Goal: Check status: Check status

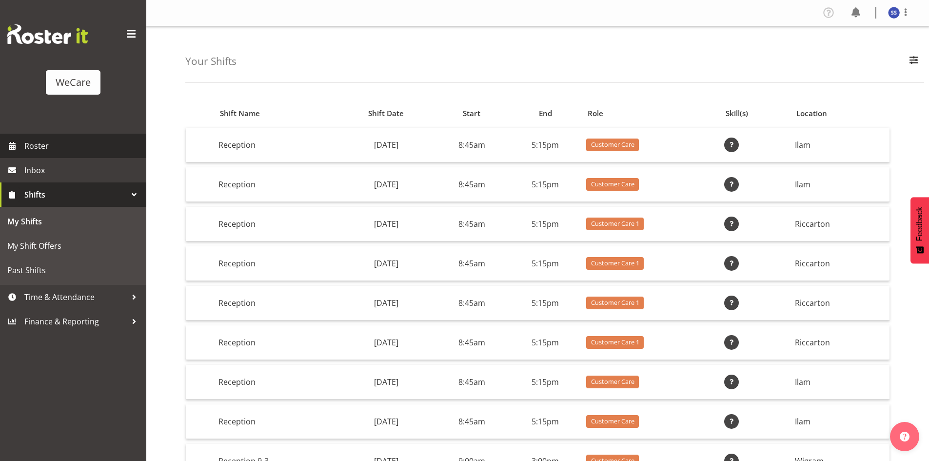
click at [81, 135] on link "Roster" at bounding box center [73, 146] width 146 height 24
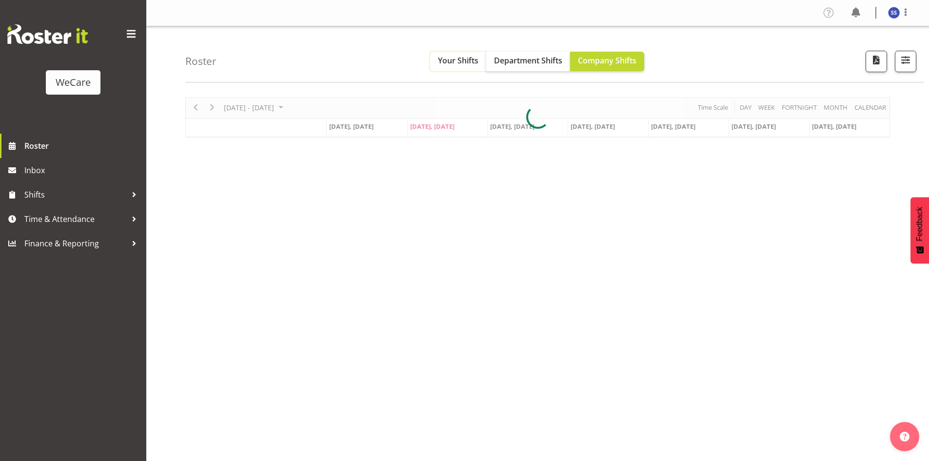
click at [467, 62] on span "Your Shifts" at bounding box center [458, 60] width 40 height 11
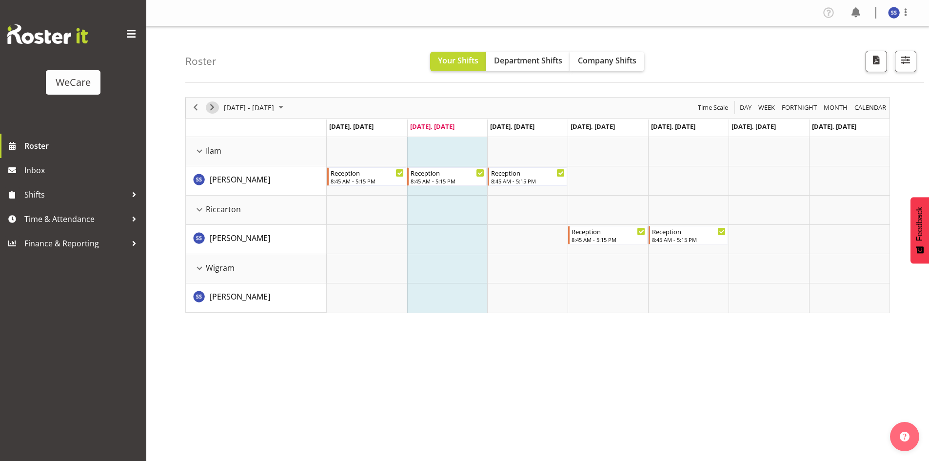
click at [216, 107] on span "Next" at bounding box center [212, 107] width 12 height 12
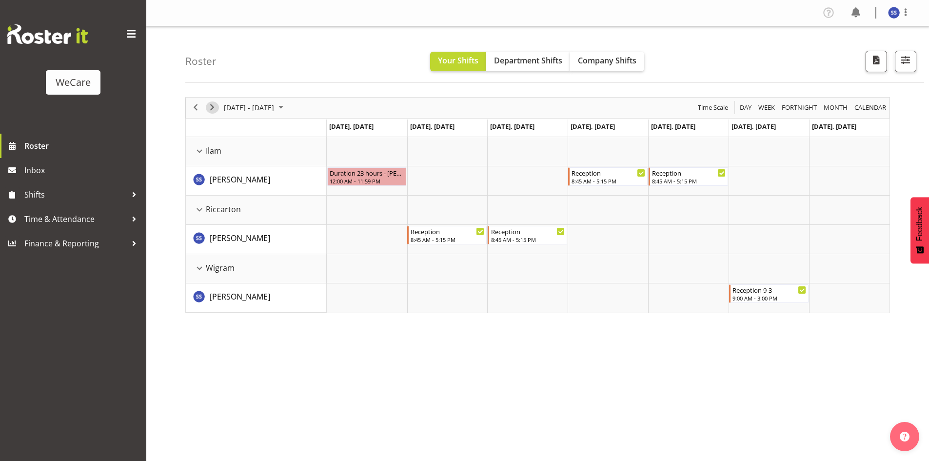
click at [211, 106] on span "Next" at bounding box center [212, 107] width 12 height 12
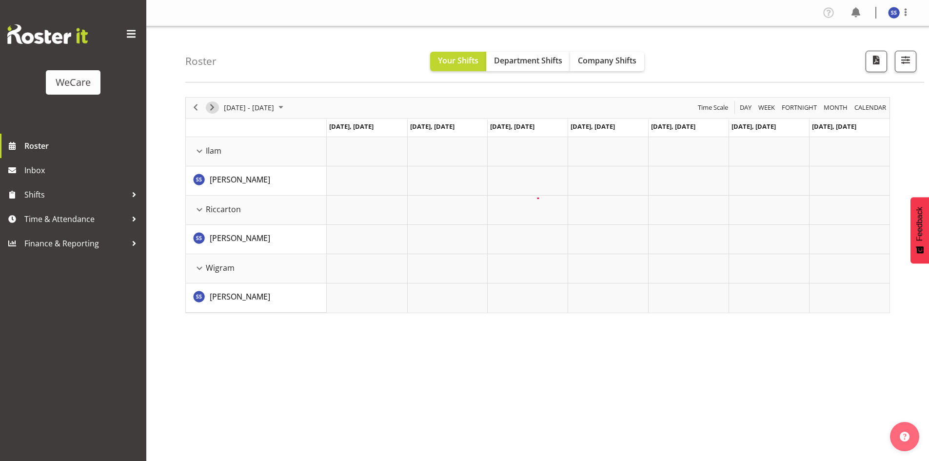
click at [211, 106] on span "Next" at bounding box center [212, 107] width 12 height 12
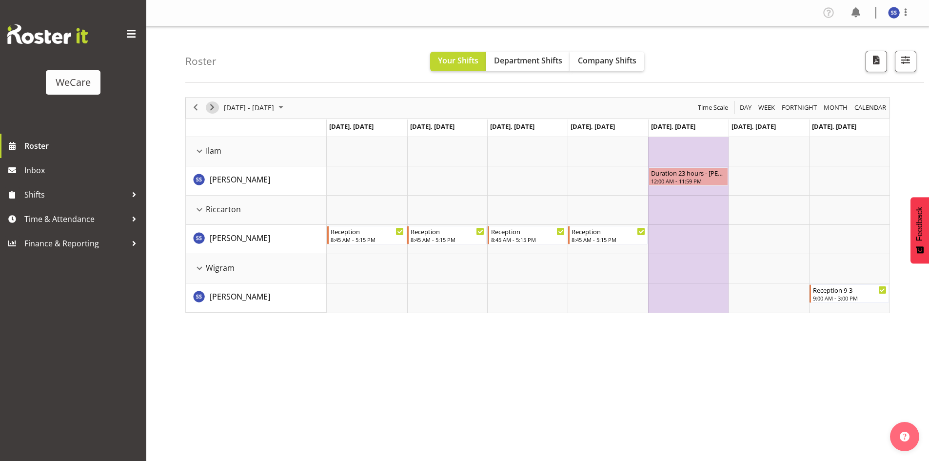
click at [211, 106] on span "Next" at bounding box center [212, 107] width 12 height 12
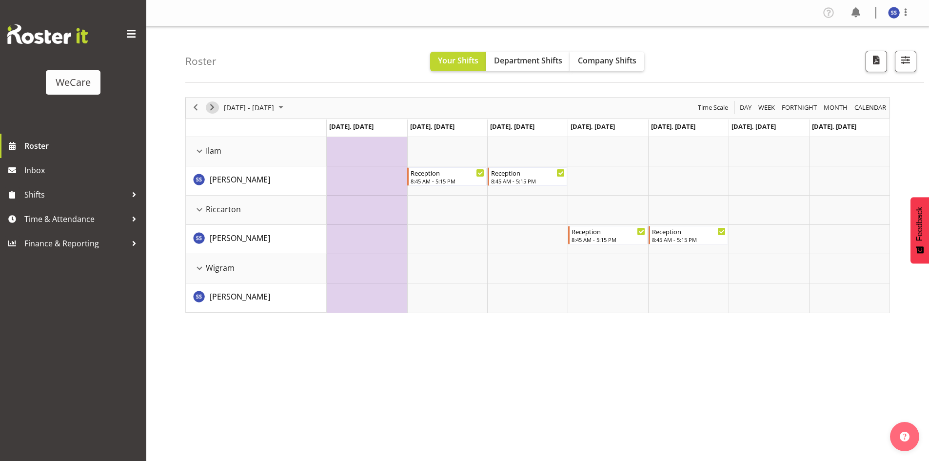
click at [211, 106] on span "Next" at bounding box center [212, 107] width 12 height 12
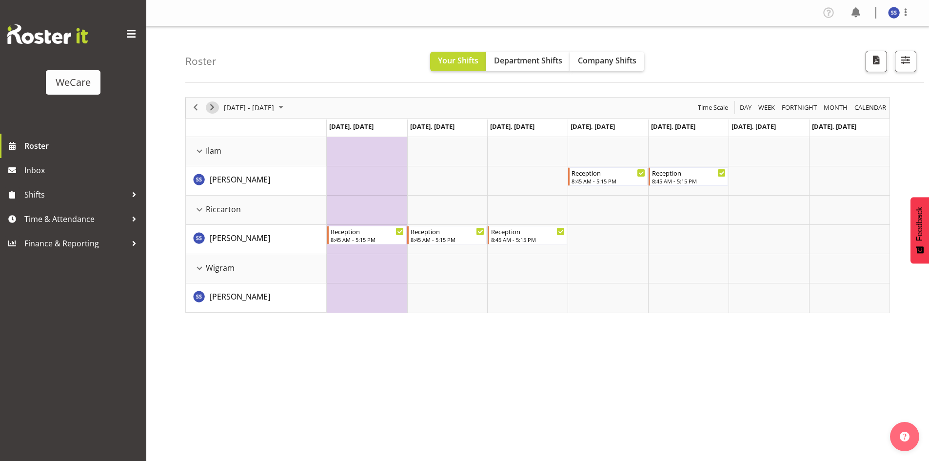
click at [211, 106] on span "Next" at bounding box center [212, 107] width 12 height 12
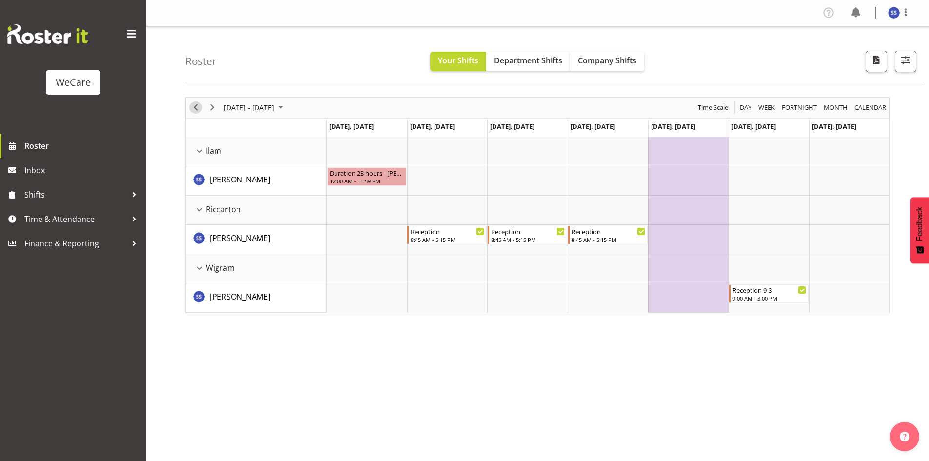
click at [195, 106] on span "Previous" at bounding box center [196, 107] width 12 height 12
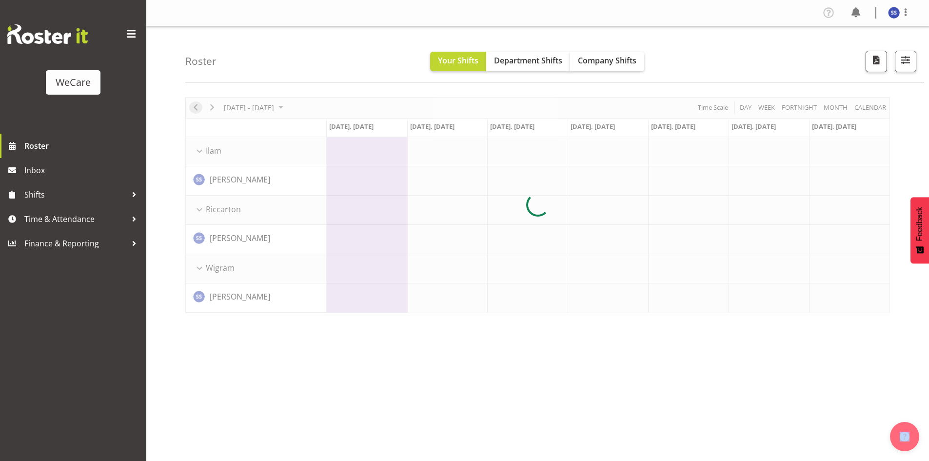
click at [195, 106] on div at bounding box center [537, 205] width 705 height 216
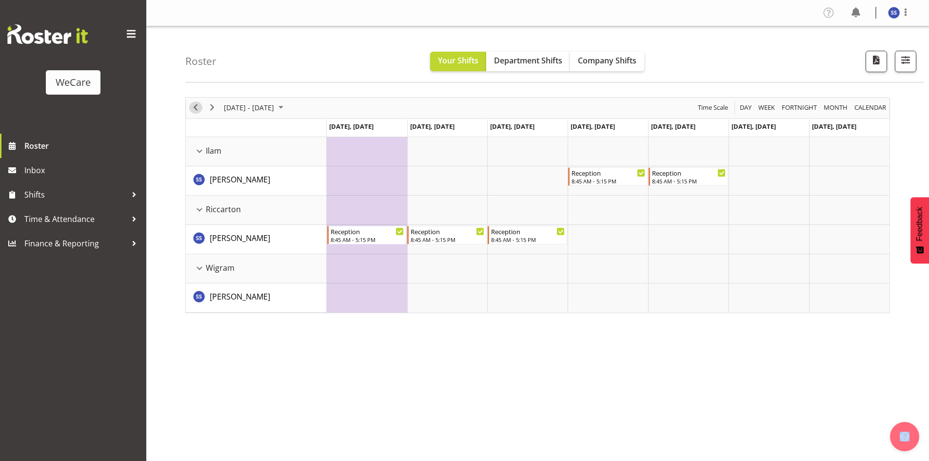
click at [195, 106] on span "Previous" at bounding box center [196, 107] width 12 height 12
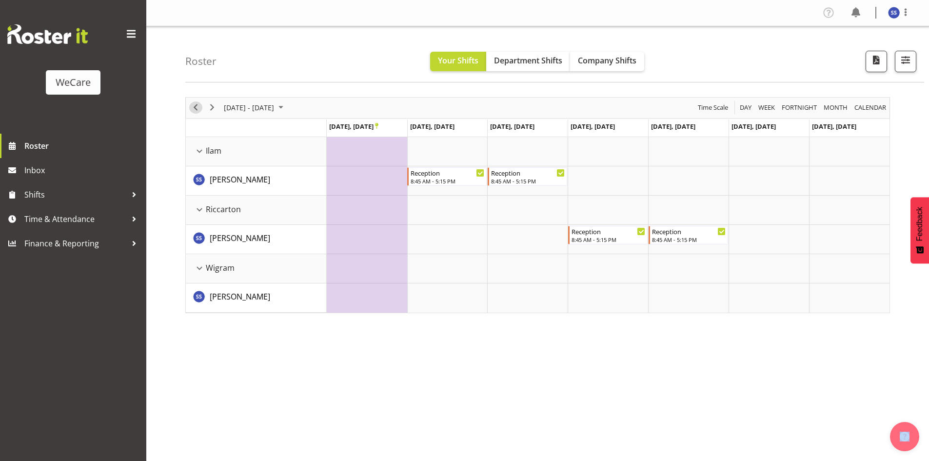
click at [195, 106] on span "Previous" at bounding box center [196, 107] width 12 height 12
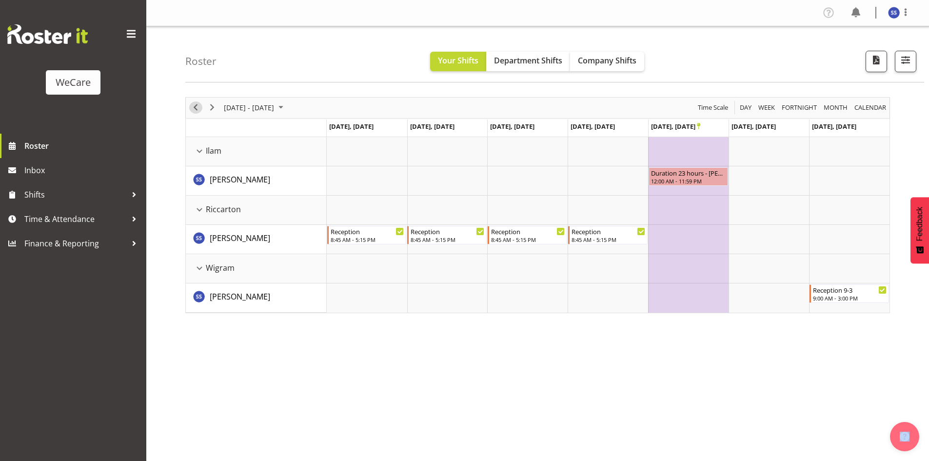
click at [195, 106] on span "Previous" at bounding box center [196, 107] width 12 height 12
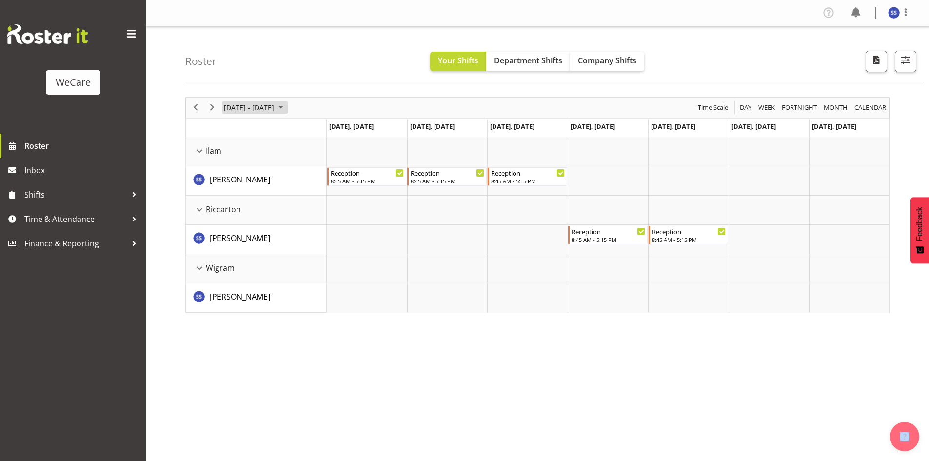
click at [287, 109] on span "October 2025" at bounding box center [281, 107] width 12 height 12
click at [264, 165] on span "1" at bounding box center [265, 166] width 15 height 15
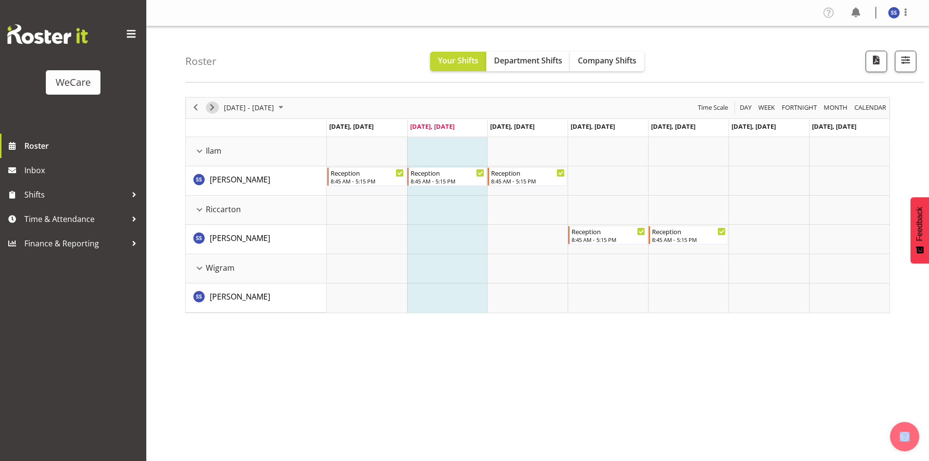
click at [213, 113] on span "Next" at bounding box center [212, 107] width 12 height 12
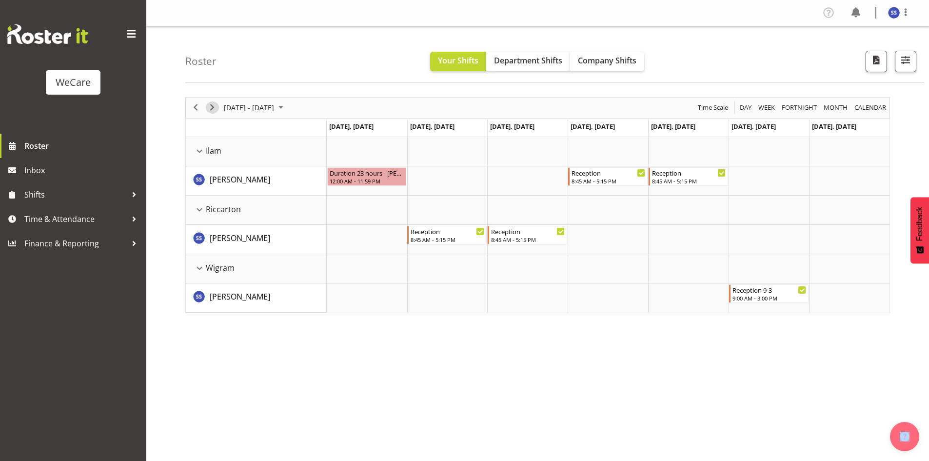
click at [213, 113] on span "Next" at bounding box center [212, 107] width 12 height 12
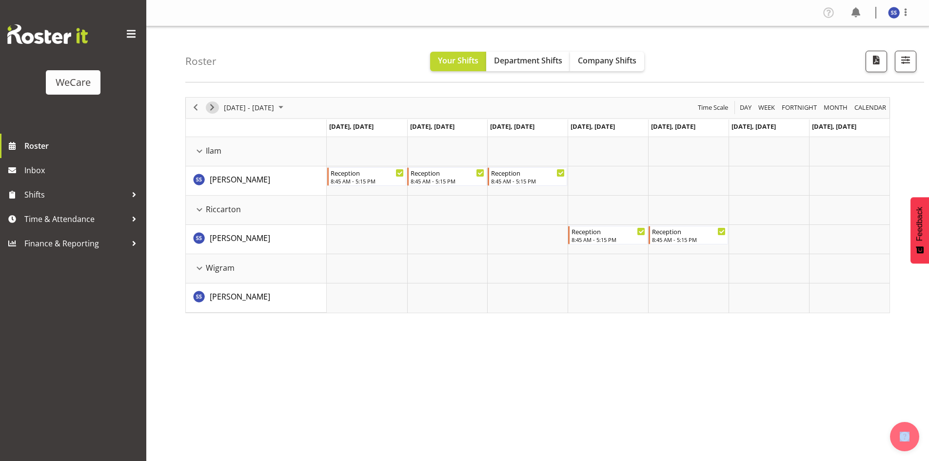
click at [213, 113] on span "Next" at bounding box center [212, 107] width 12 height 12
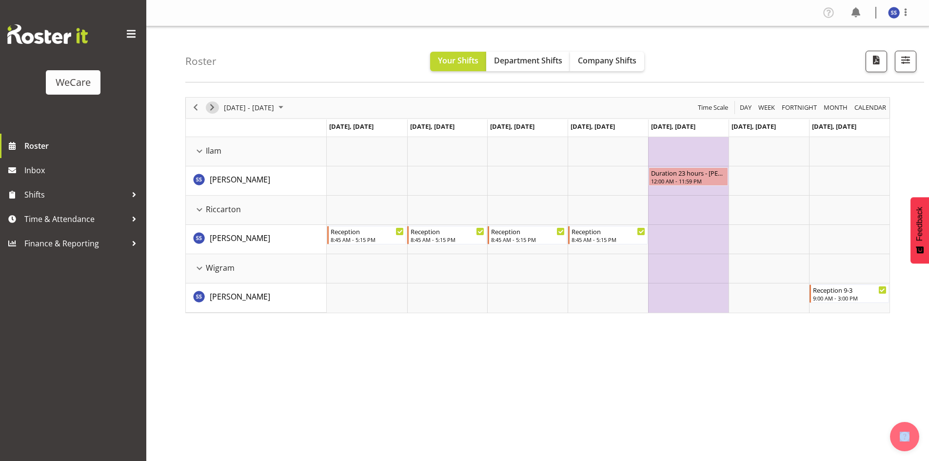
click at [213, 113] on span "Next" at bounding box center [212, 107] width 12 height 12
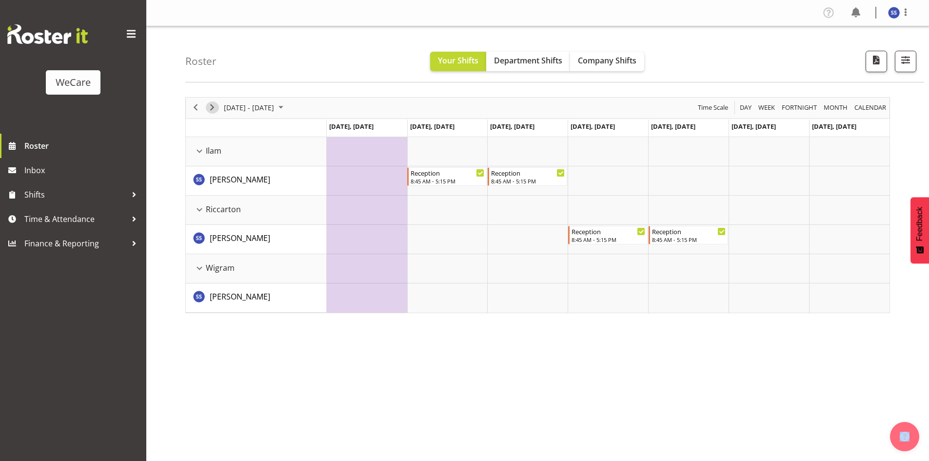
click at [213, 113] on span "Next" at bounding box center [212, 107] width 12 height 12
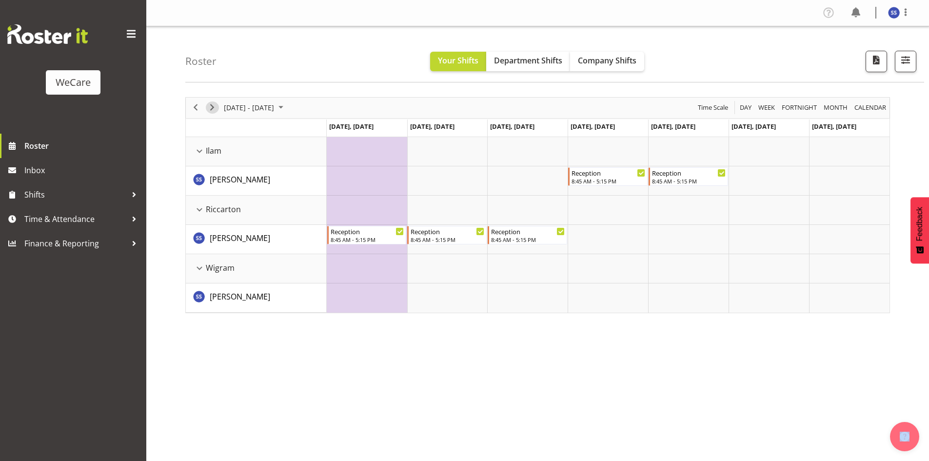
click at [213, 113] on span "Next" at bounding box center [212, 107] width 12 height 12
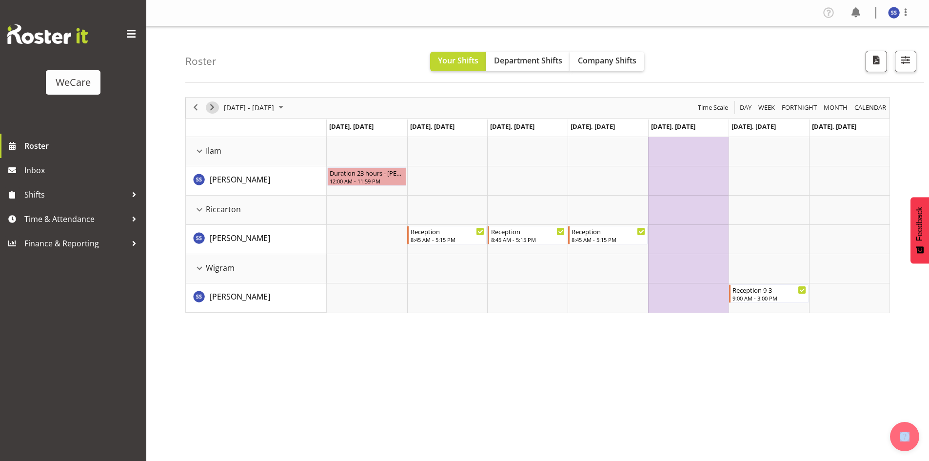
click at [213, 113] on span "Next" at bounding box center [212, 107] width 12 height 12
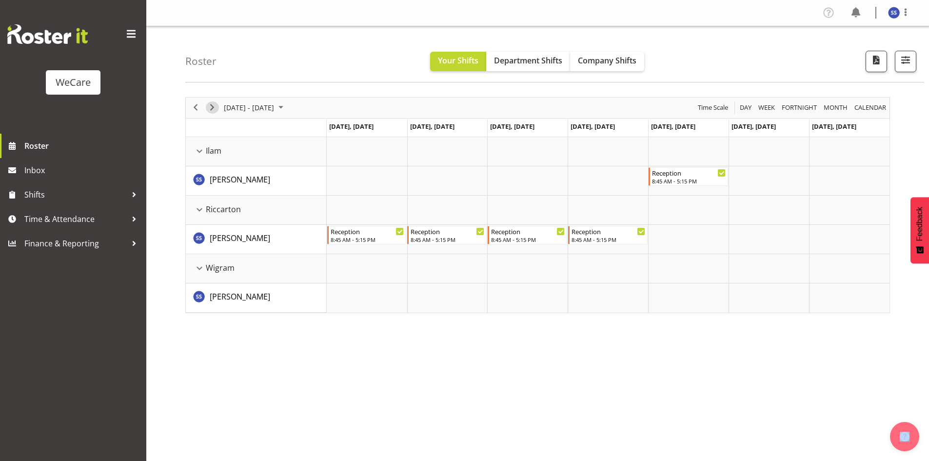
click at [212, 112] on span "Next" at bounding box center [212, 107] width 12 height 12
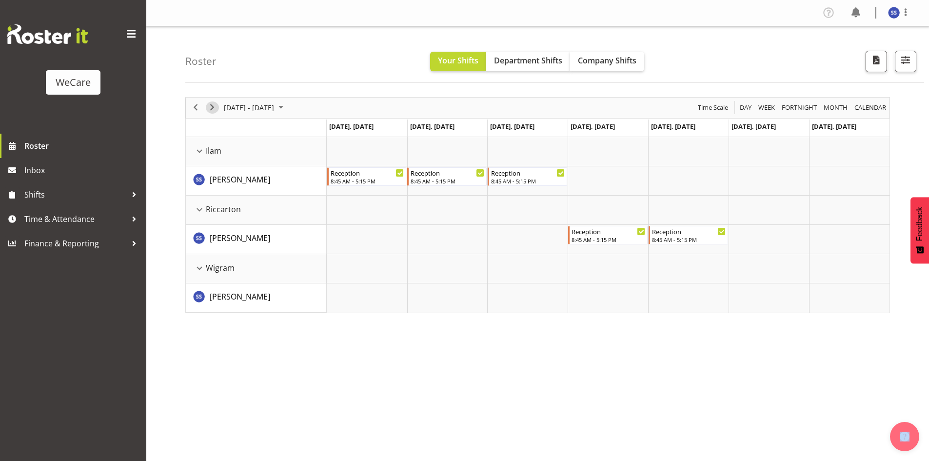
click at [212, 112] on span "Next" at bounding box center [212, 107] width 12 height 12
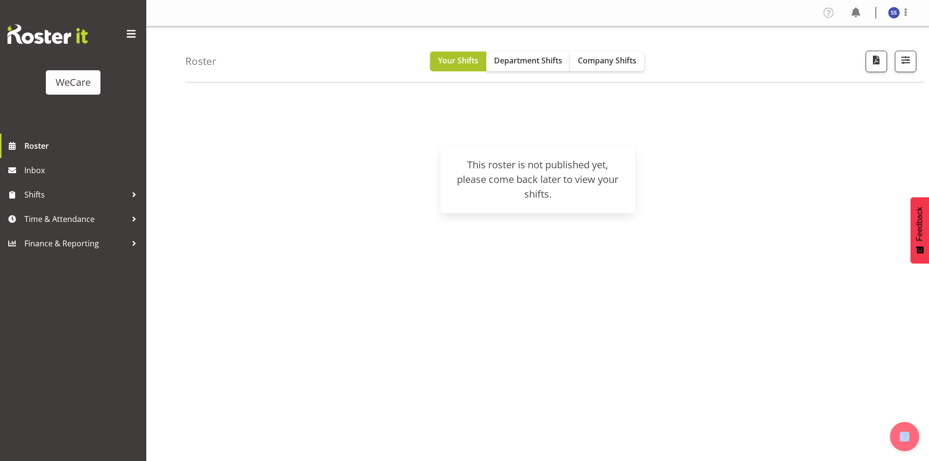
click at [455, 63] on span "Your Shifts" at bounding box center [458, 60] width 40 height 11
click at [84, 169] on span "Inbox" at bounding box center [82, 170] width 117 height 15
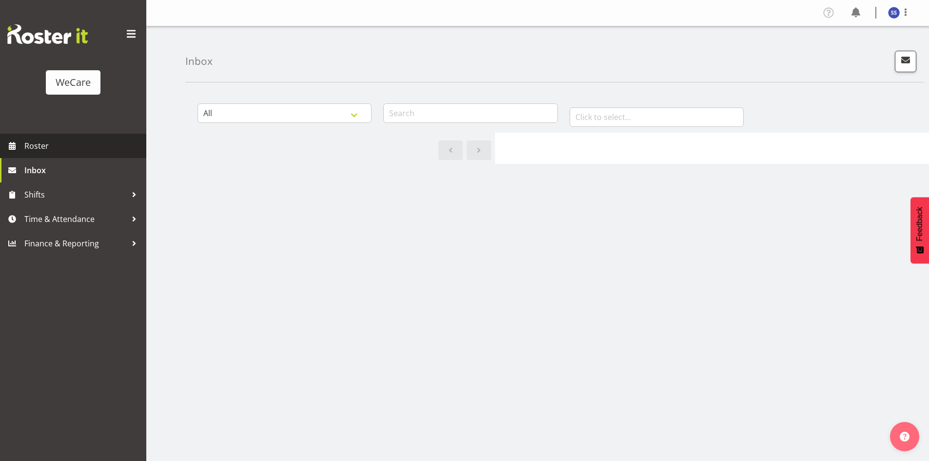
click at [83, 151] on span "Roster" at bounding box center [82, 146] width 117 height 15
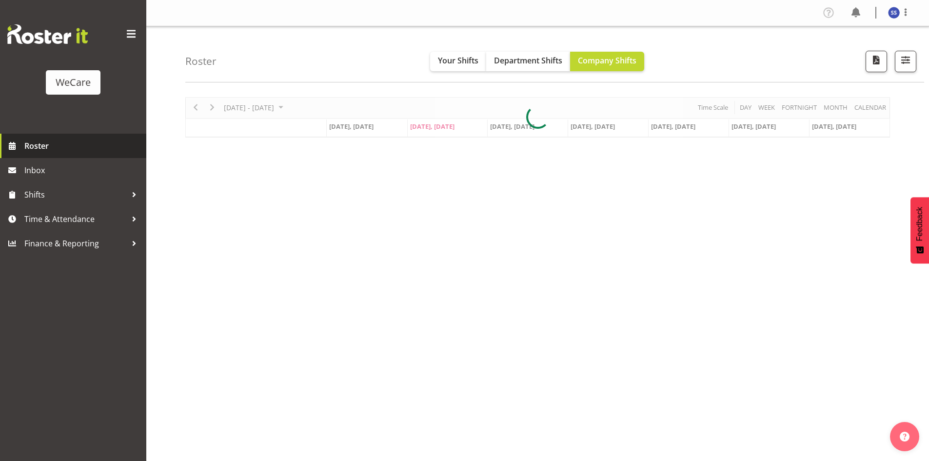
select select "location"
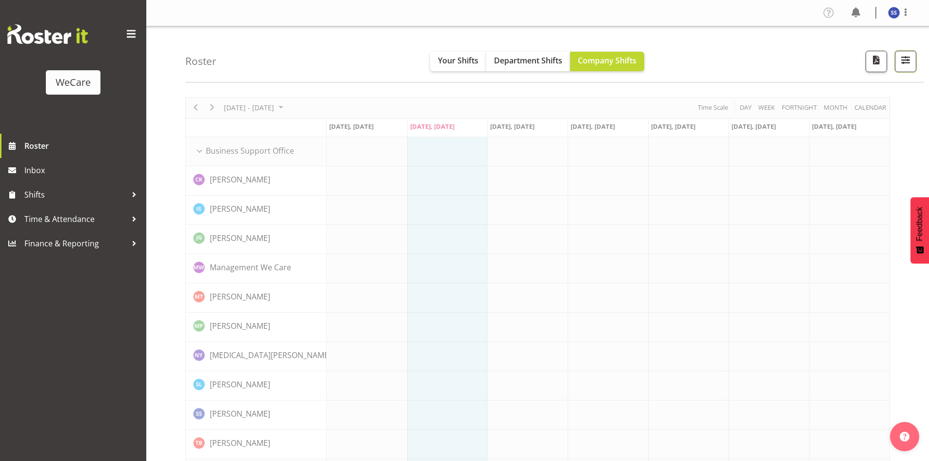
click at [903, 58] on span "button" at bounding box center [906, 60] width 13 height 13
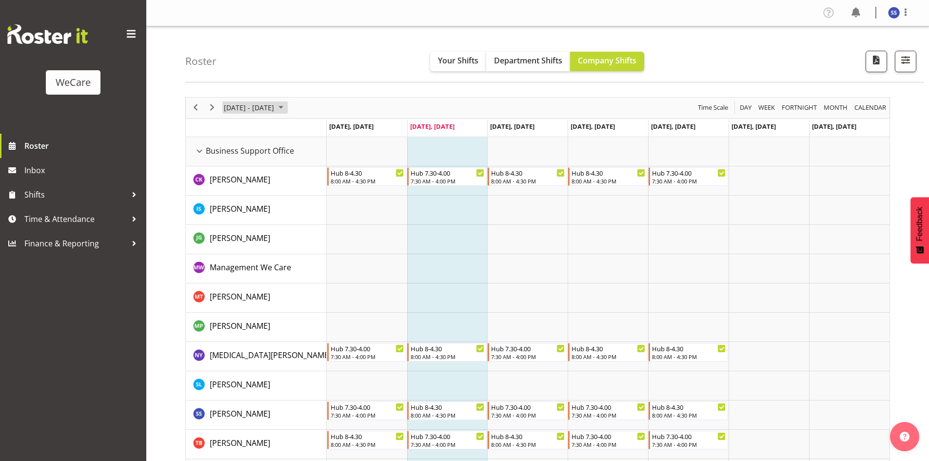
click at [287, 106] on span "September 2025" at bounding box center [281, 107] width 12 height 12
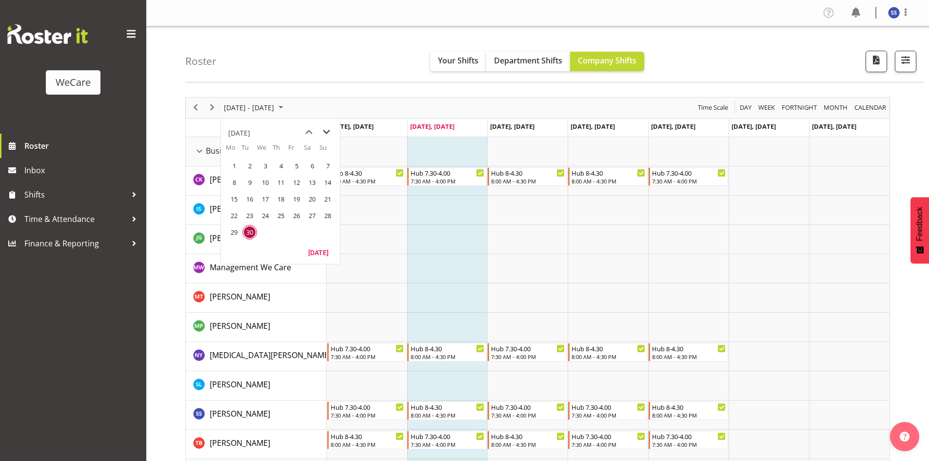
click at [323, 130] on span "next month" at bounding box center [326, 132] width 17 height 18
click at [266, 162] on span "1" at bounding box center [265, 166] width 15 height 15
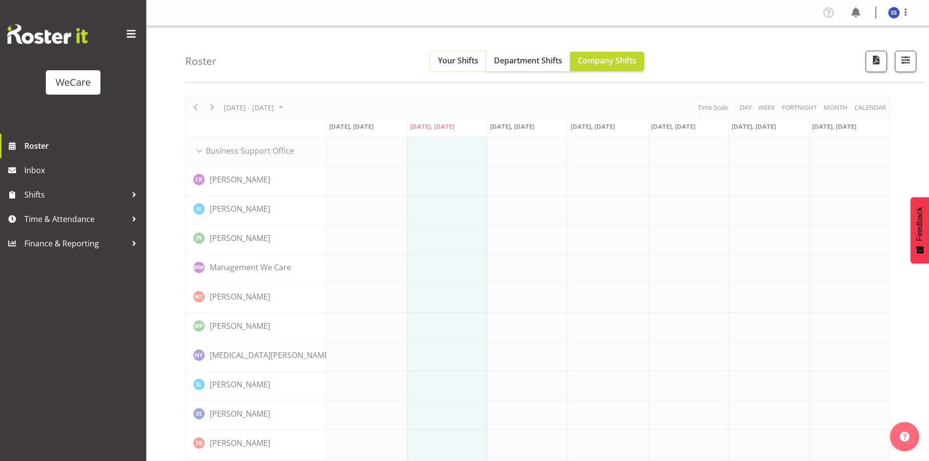
click at [458, 62] on span "Your Shifts" at bounding box center [458, 60] width 40 height 11
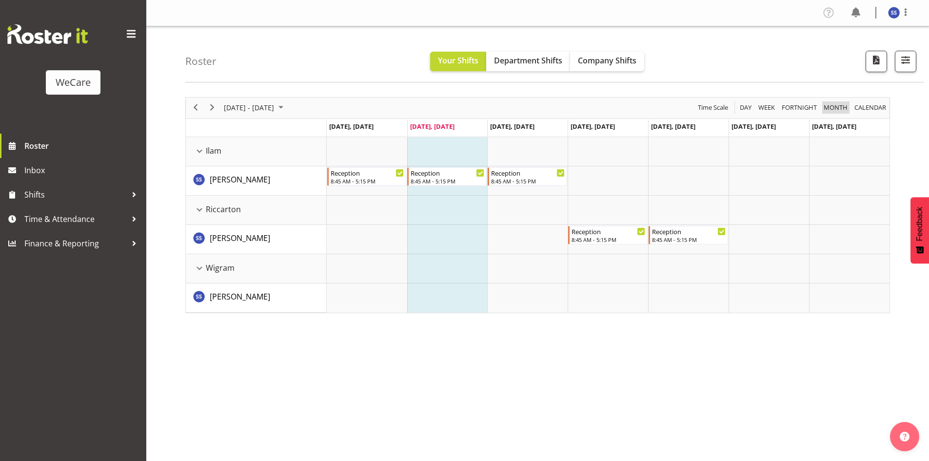
click at [834, 107] on span "Month" at bounding box center [836, 107] width 26 height 12
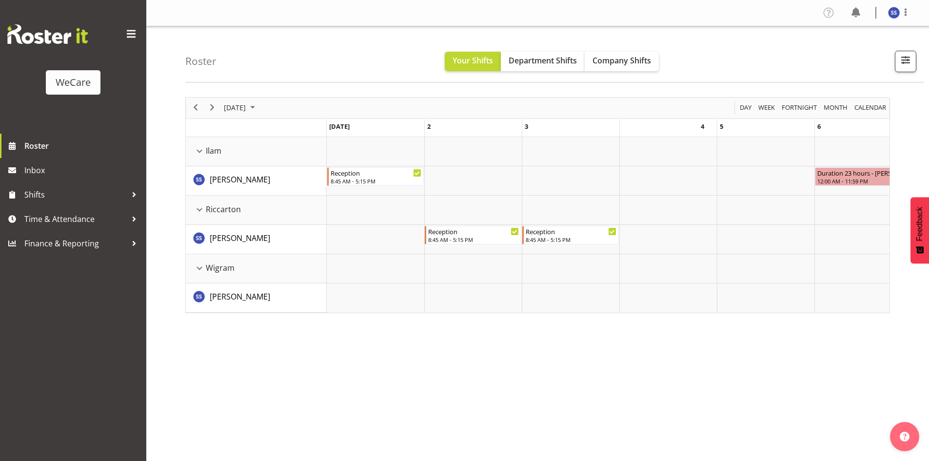
scroll to position [0, 371]
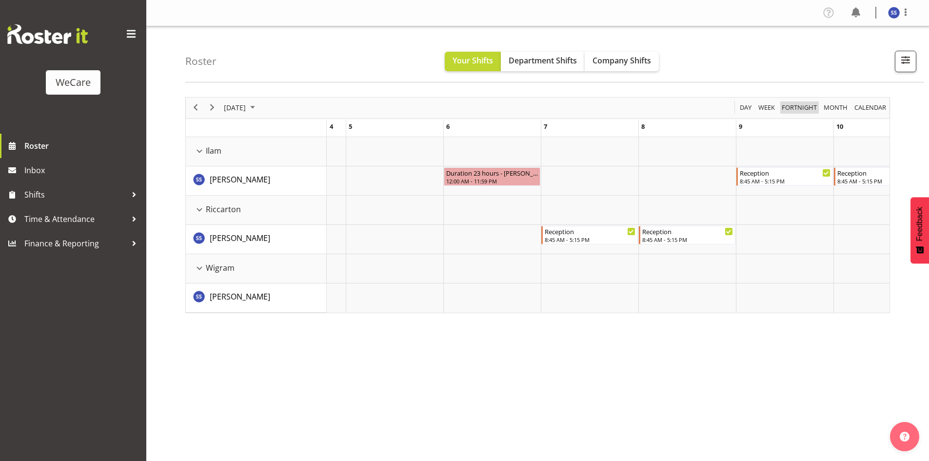
click at [793, 101] on span "Fortnight" at bounding box center [799, 107] width 37 height 12
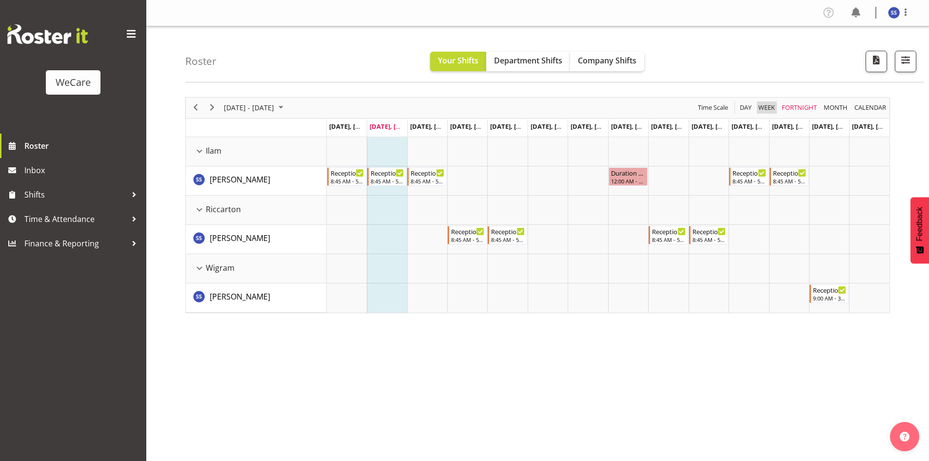
click at [770, 105] on span "Week" at bounding box center [767, 107] width 19 height 12
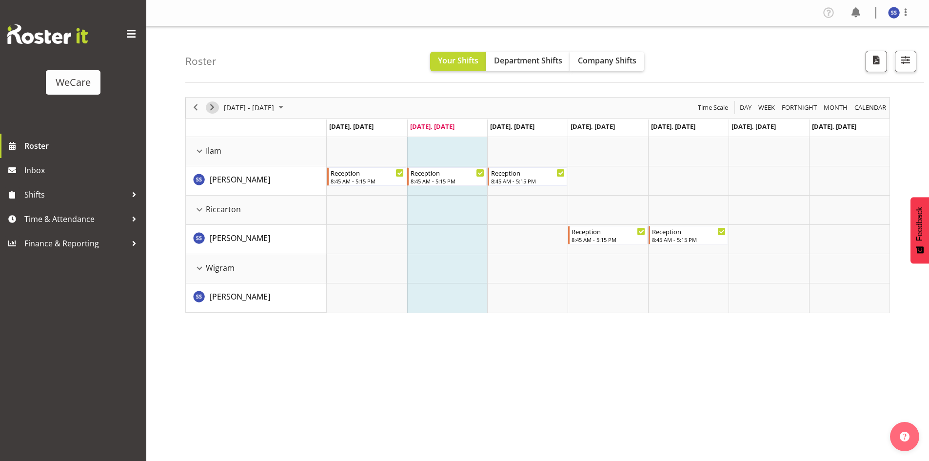
click at [210, 106] on span "Next" at bounding box center [212, 107] width 12 height 12
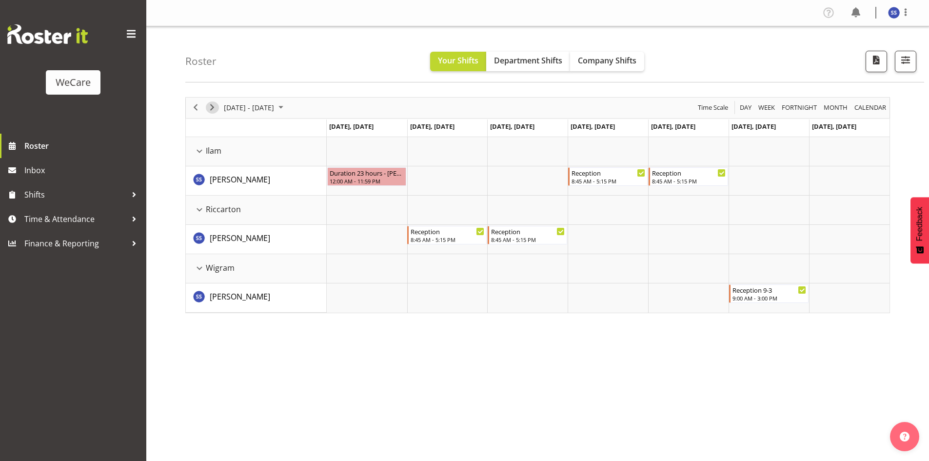
click at [217, 103] on span "Next" at bounding box center [212, 107] width 12 height 12
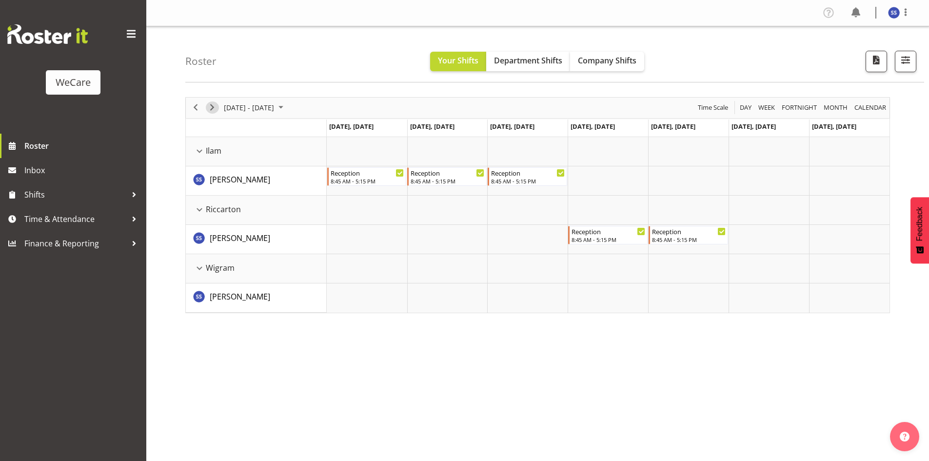
click at [207, 105] on span "Next" at bounding box center [212, 107] width 12 height 12
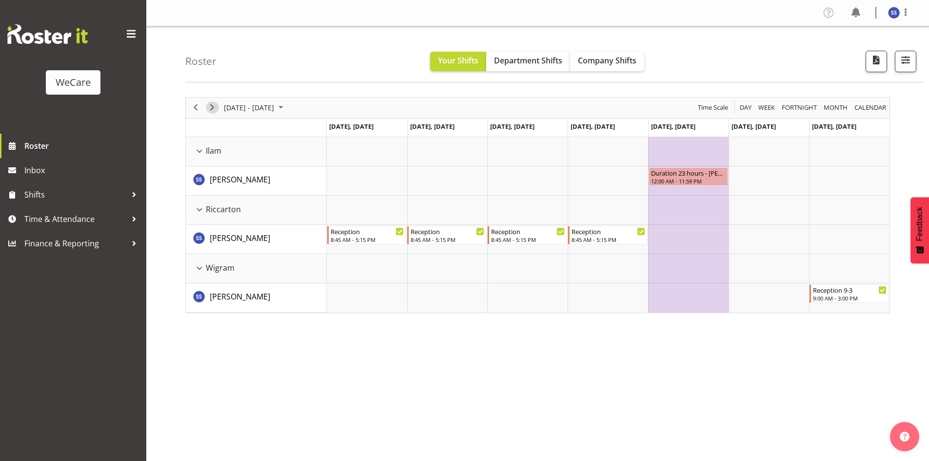
click at [207, 105] on span "Next" at bounding box center [212, 107] width 12 height 12
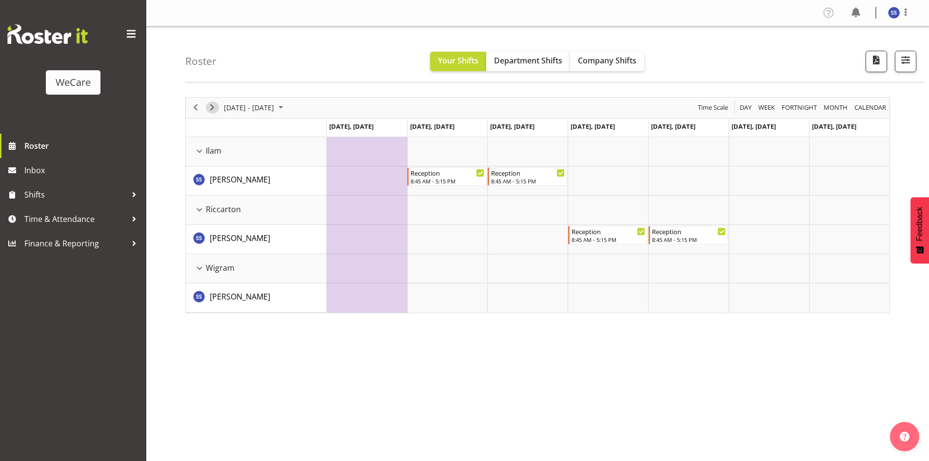
click at [207, 105] on span "Next" at bounding box center [212, 107] width 12 height 12
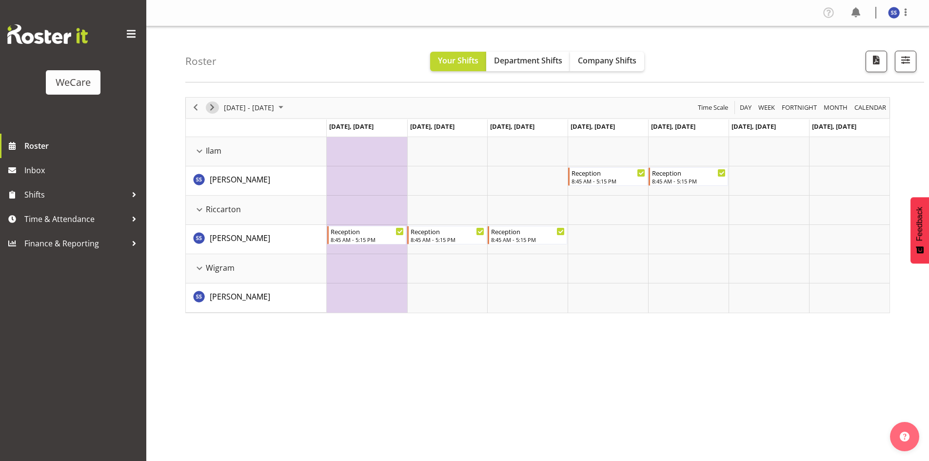
click at [207, 105] on span "Next" at bounding box center [212, 107] width 12 height 12
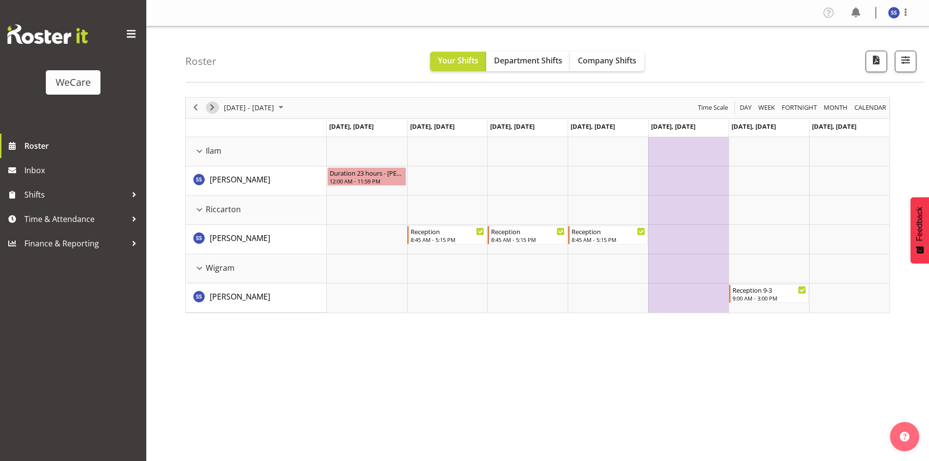
click at [207, 105] on span "Next" at bounding box center [212, 107] width 12 height 12
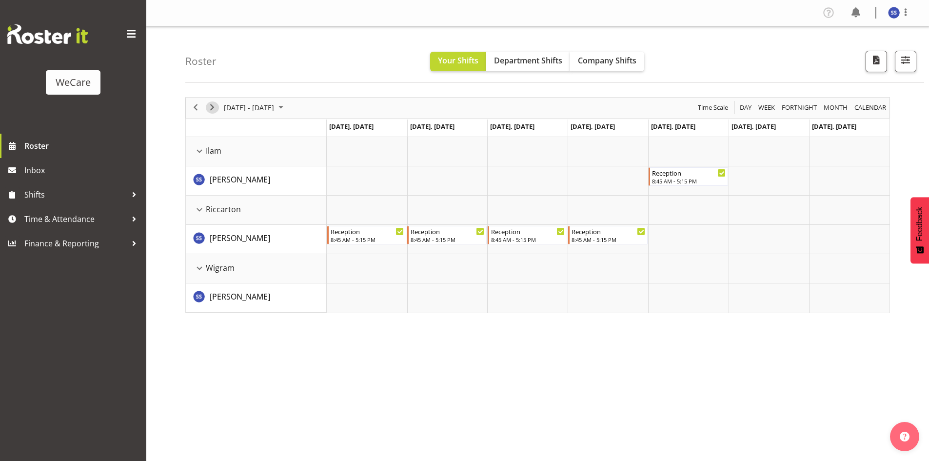
click at [210, 103] on span "Next" at bounding box center [212, 107] width 12 height 12
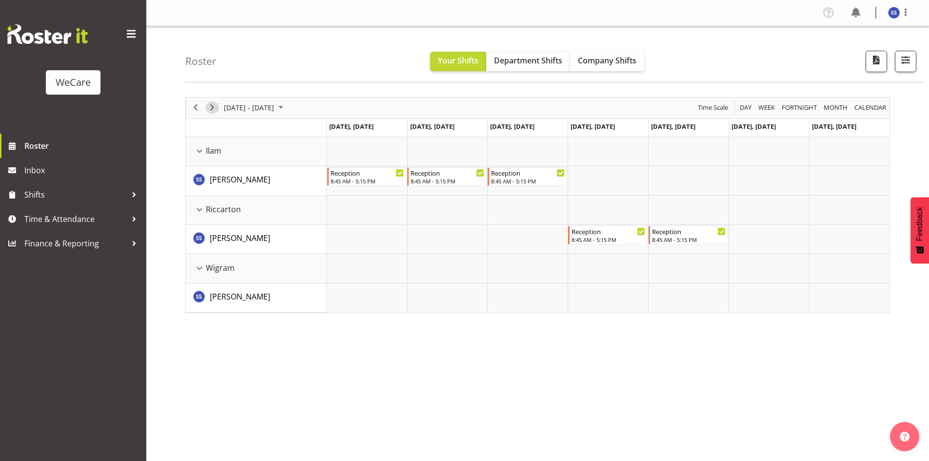
click at [215, 106] on span "Next" at bounding box center [212, 107] width 12 height 12
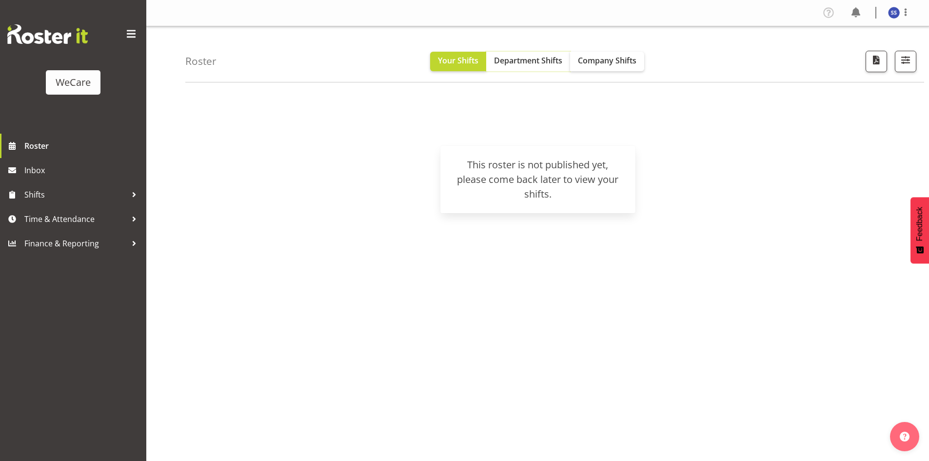
click at [550, 67] on button "Department Shifts" at bounding box center [528, 62] width 84 height 20
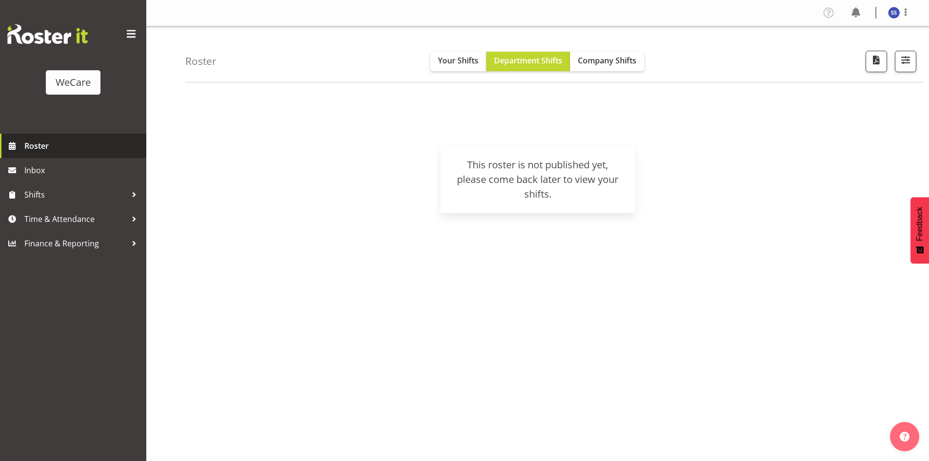
click at [22, 145] on link "Roster" at bounding box center [73, 146] width 146 height 24
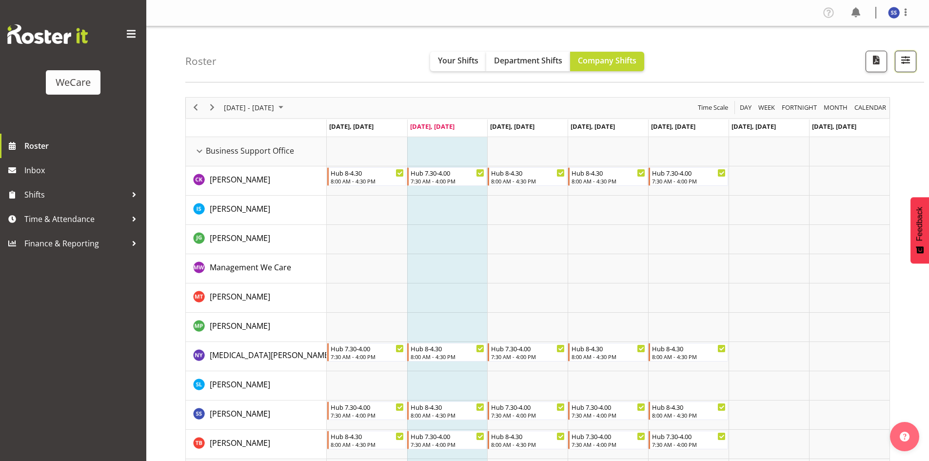
click at [913, 56] on button "button" at bounding box center [905, 61] width 21 height 21
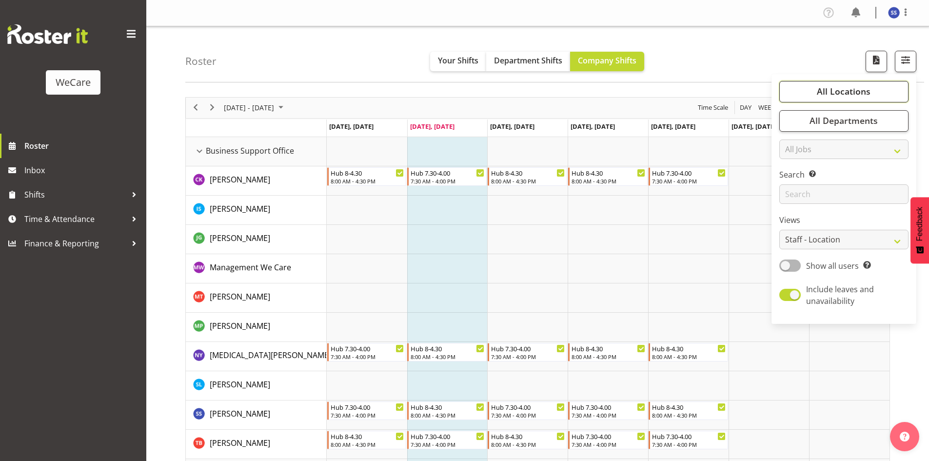
click at [869, 93] on span "All Locations" at bounding box center [844, 91] width 54 height 12
click at [821, 141] on span "Business Support Office" at bounding box center [832, 140] width 74 height 8
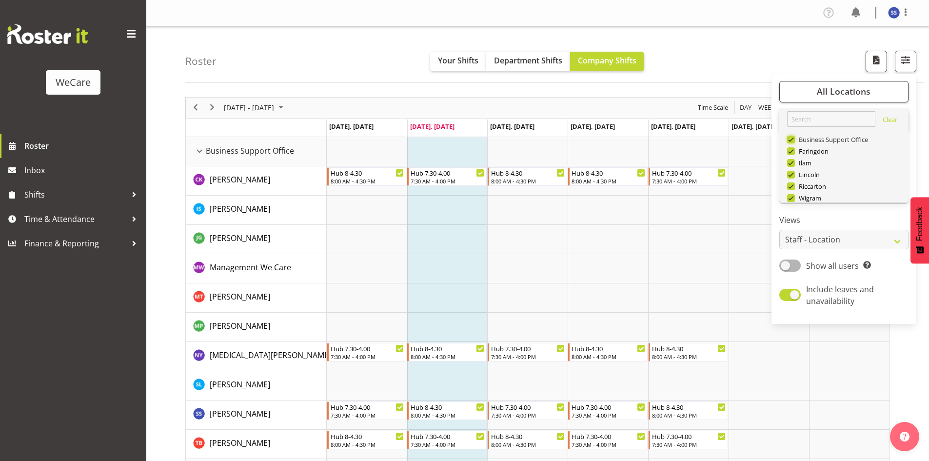
click at [794, 141] on input "Business Support Office" at bounding box center [790, 139] width 6 height 6
checkbox input "false"
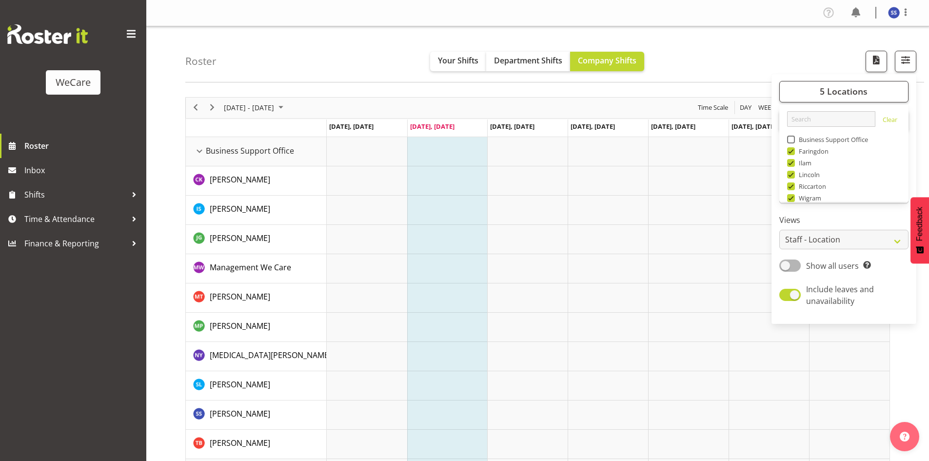
click at [792, 151] on span at bounding box center [791, 151] width 8 height 8
click at [792, 151] on input "Faringdon" at bounding box center [790, 151] width 6 height 6
checkbox input "false"
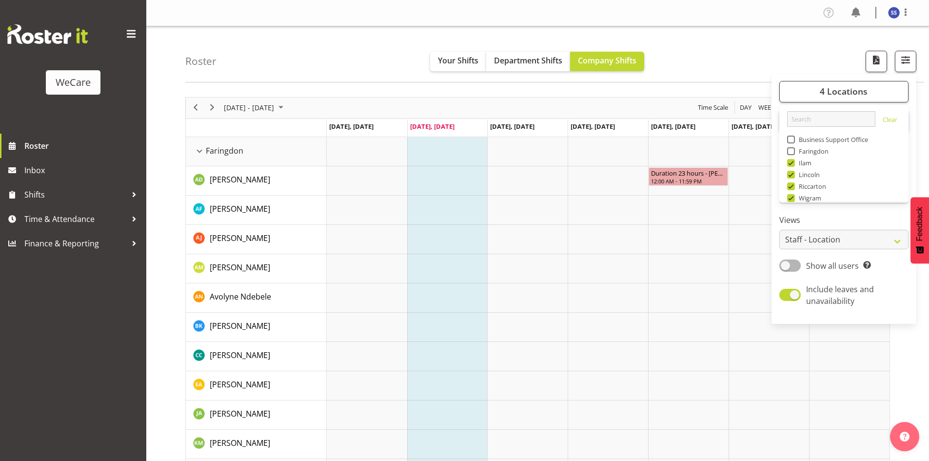
click at [791, 175] on span at bounding box center [791, 175] width 8 height 8
click at [791, 175] on input "Lincoln" at bounding box center [790, 174] width 6 height 6
checkbox input "false"
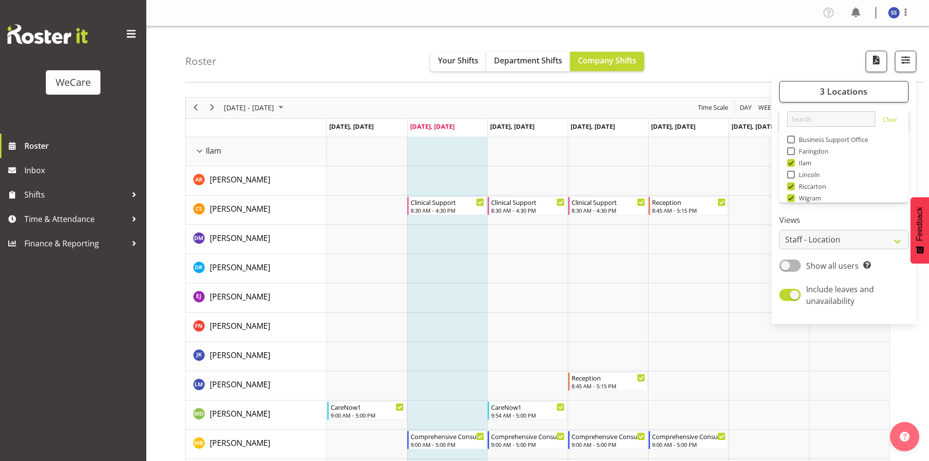
click at [794, 197] on span at bounding box center [791, 198] width 8 height 8
click at [794, 197] on input "Wigram" at bounding box center [790, 198] width 6 height 6
checkbox input "false"
click at [727, 36] on div "Roster Your Shifts Department Shifts Company Shifts 2 Locations Clear Business …" at bounding box center [554, 54] width 739 height 56
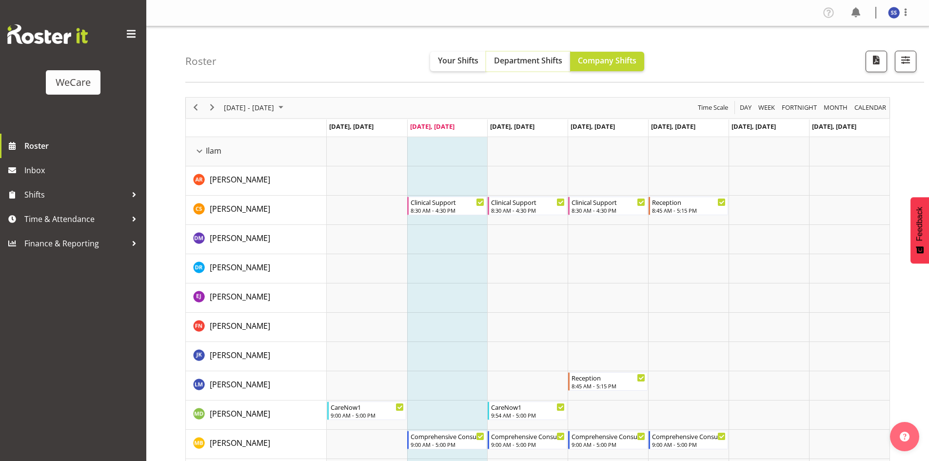
click at [539, 56] on span "Department Shifts" at bounding box center [528, 60] width 68 height 11
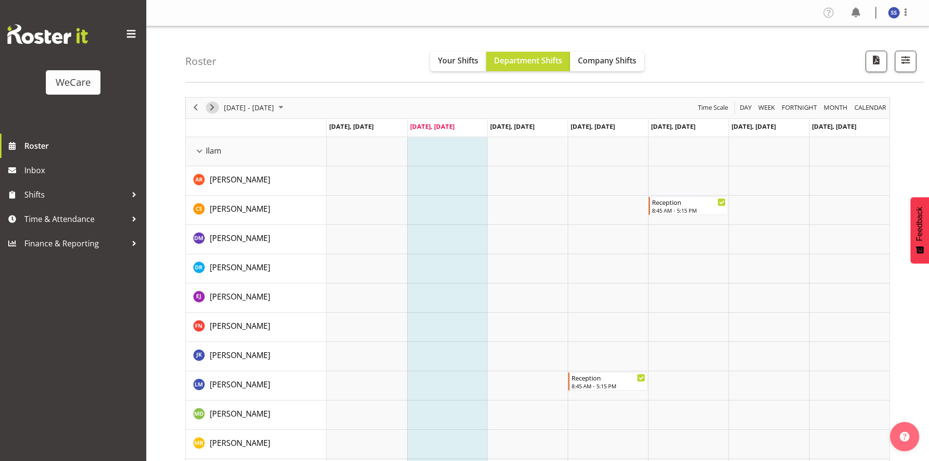
click at [215, 107] on span "Next" at bounding box center [212, 107] width 12 height 12
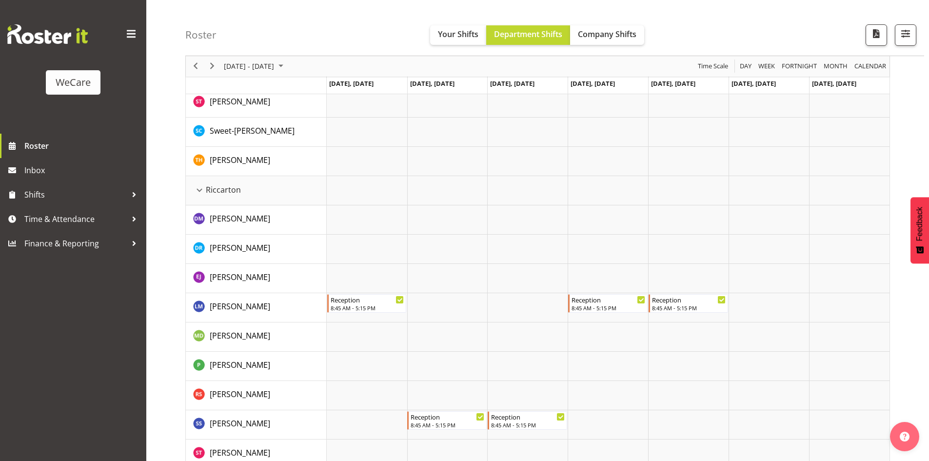
scroll to position [533, 0]
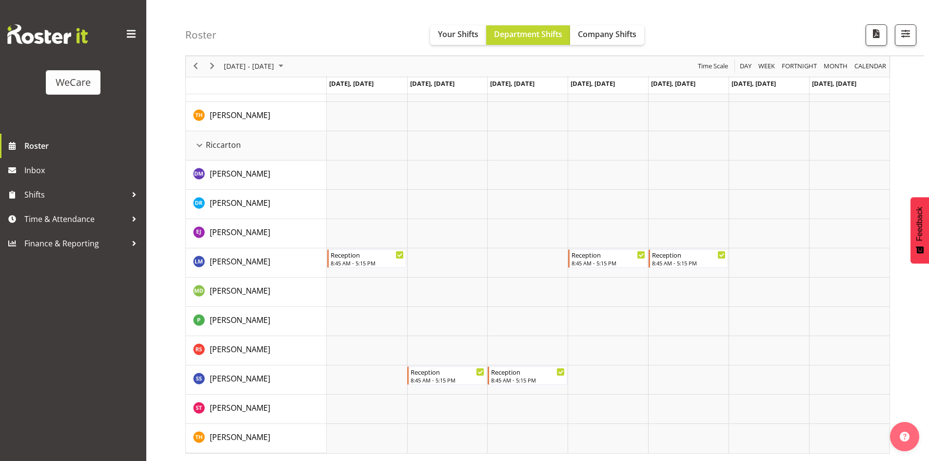
click at [214, 74] on div "next period" at bounding box center [212, 66] width 17 height 20
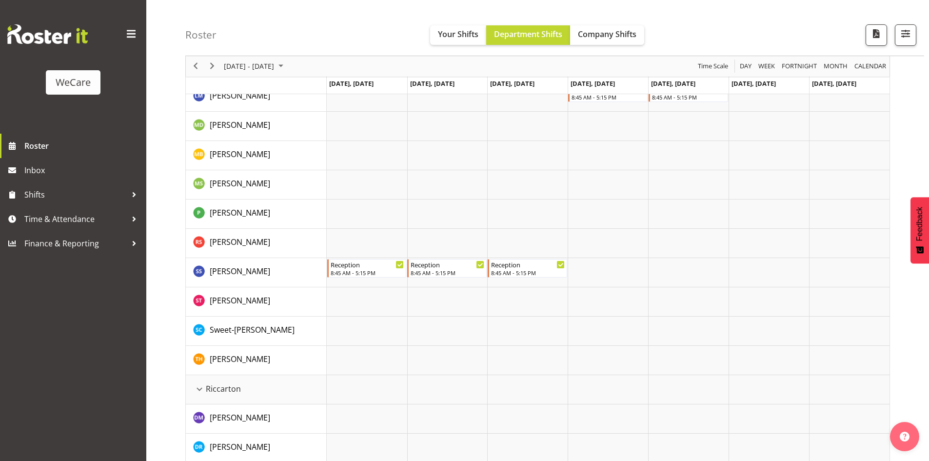
scroll to position [142, 0]
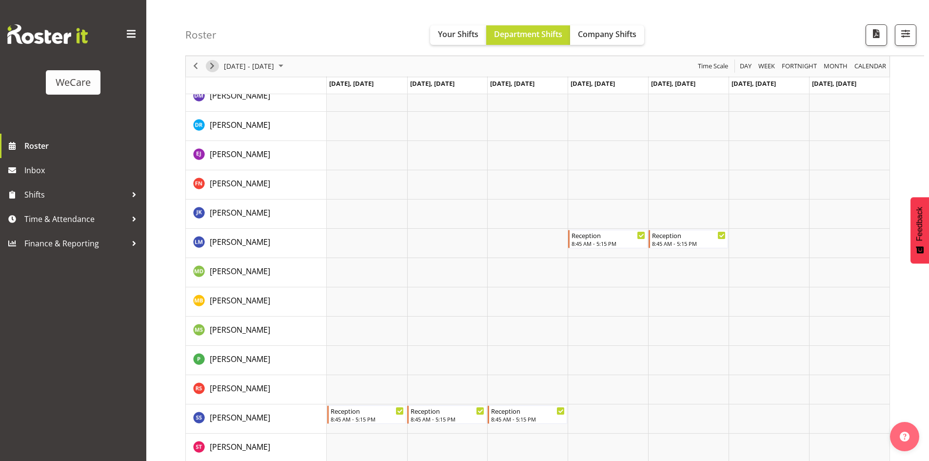
click at [218, 70] on div "next period" at bounding box center [212, 66] width 17 height 20
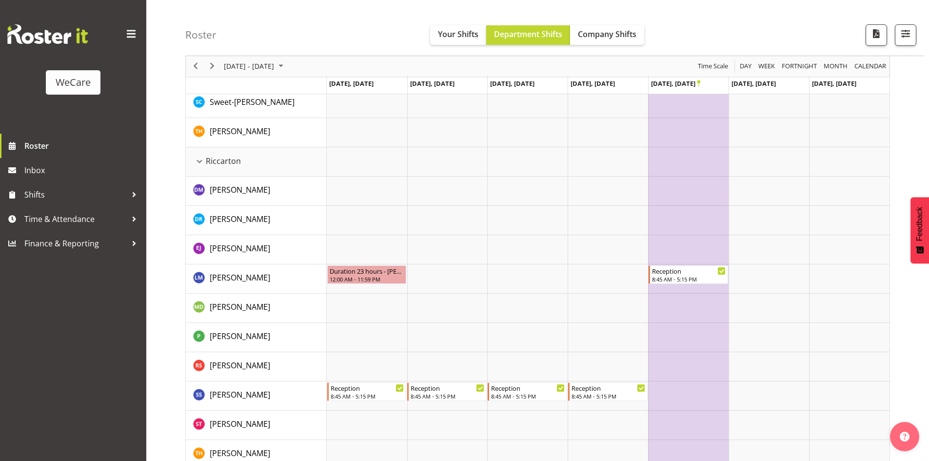
scroll to position [533, 0]
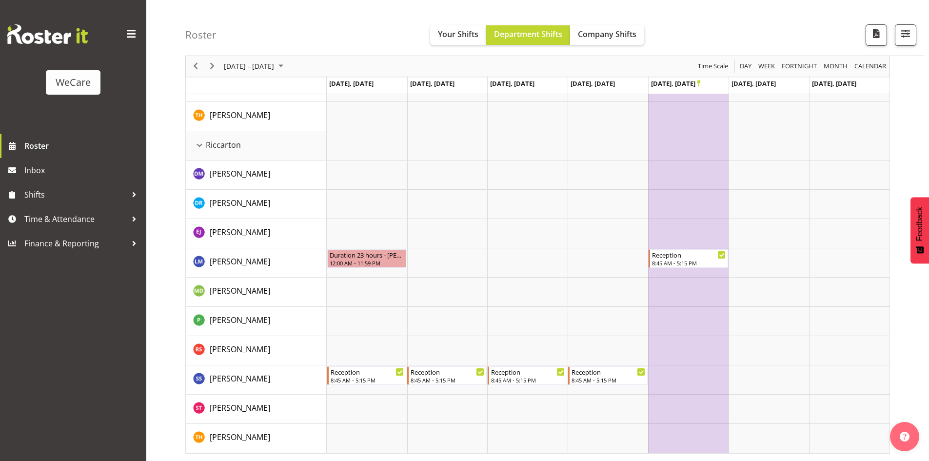
click at [218, 71] on div "next period" at bounding box center [212, 66] width 17 height 20
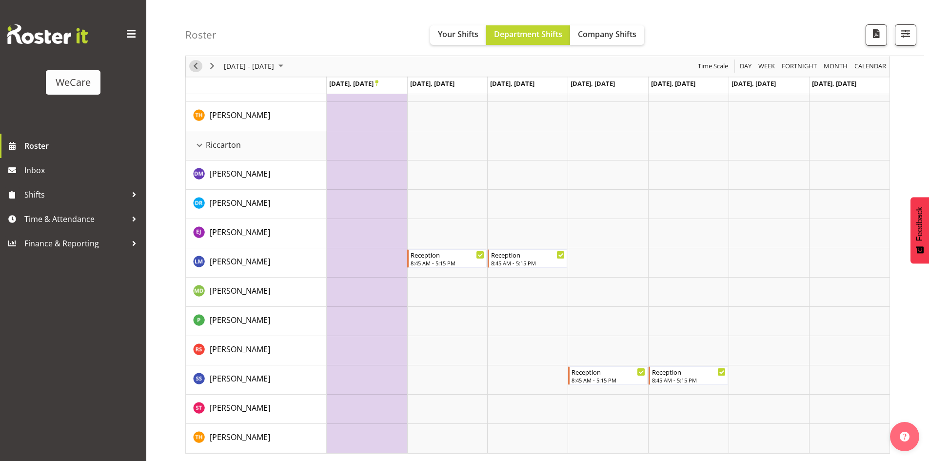
click at [189, 67] on div "previous period" at bounding box center [195, 66] width 17 height 20
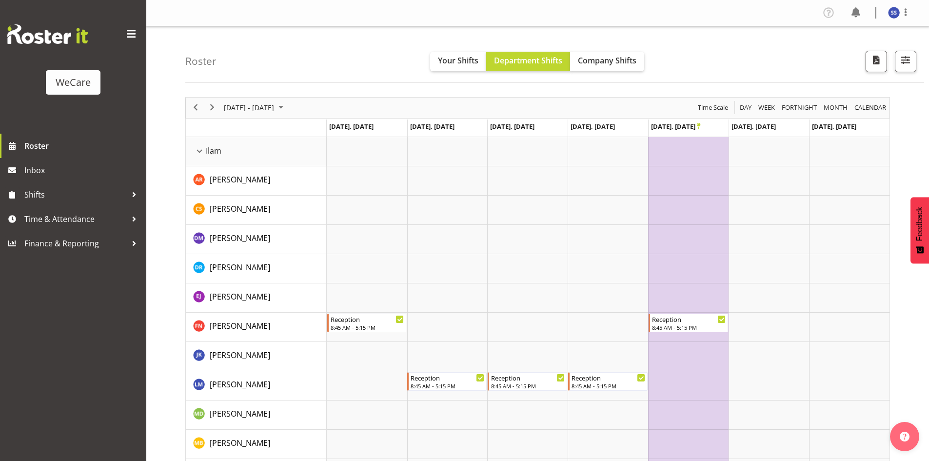
click at [213, 114] on div "next period" at bounding box center [212, 108] width 17 height 20
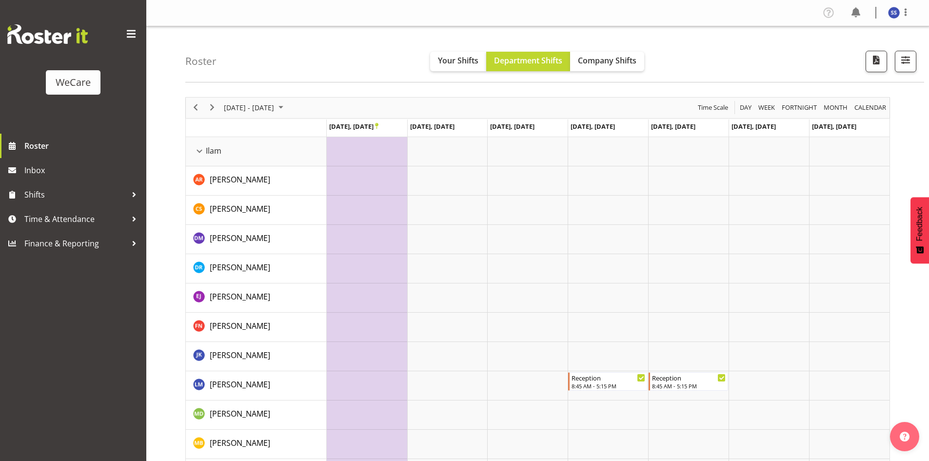
click at [208, 116] on div "next period" at bounding box center [212, 108] width 17 height 20
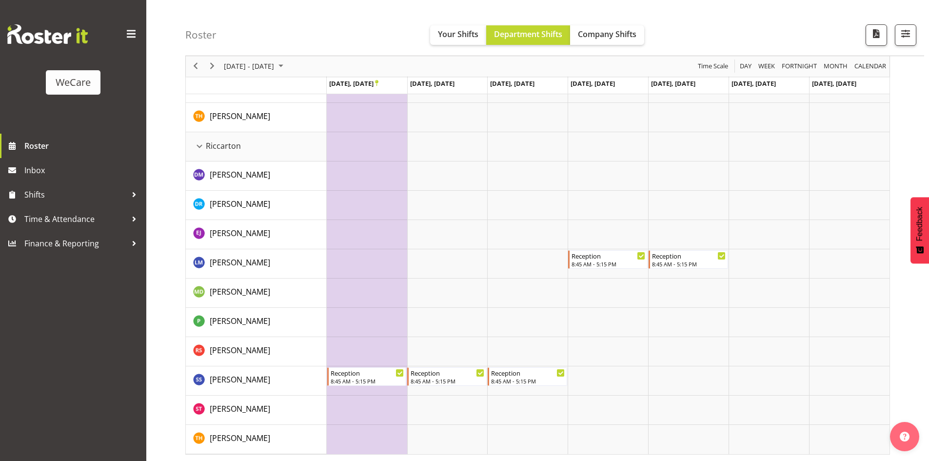
scroll to position [533, 0]
click at [214, 70] on span "Next" at bounding box center [212, 67] width 12 height 12
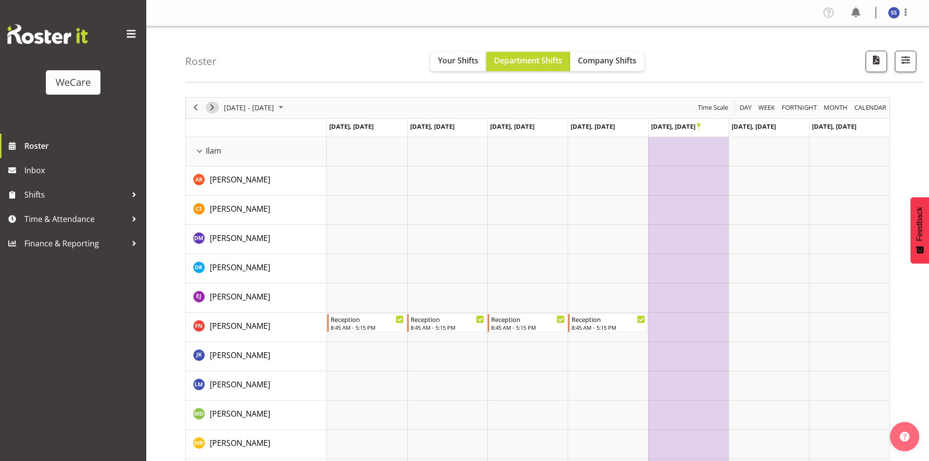
click at [217, 113] on div "next period" at bounding box center [212, 108] width 17 height 20
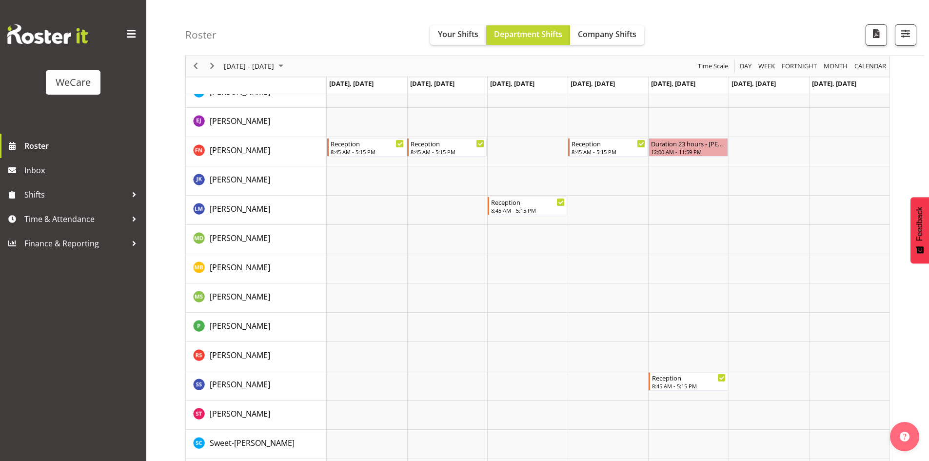
scroll to position [195, 0]
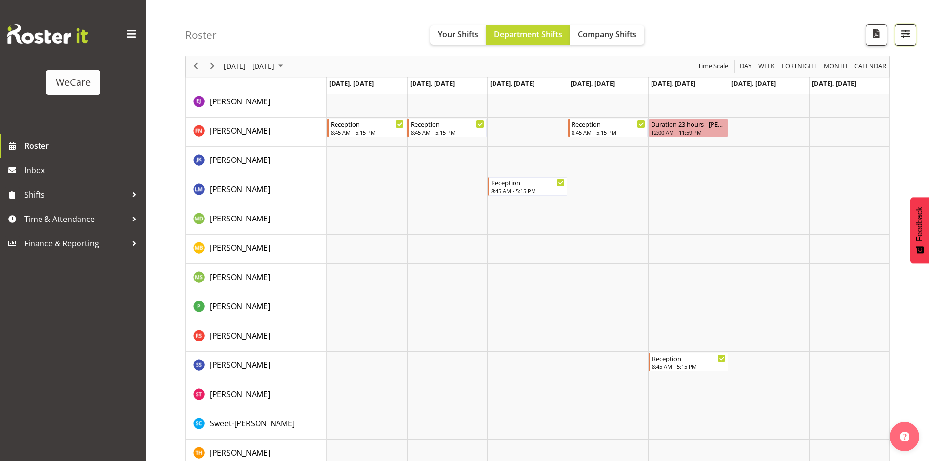
click at [906, 38] on span "button" at bounding box center [906, 33] width 13 height 13
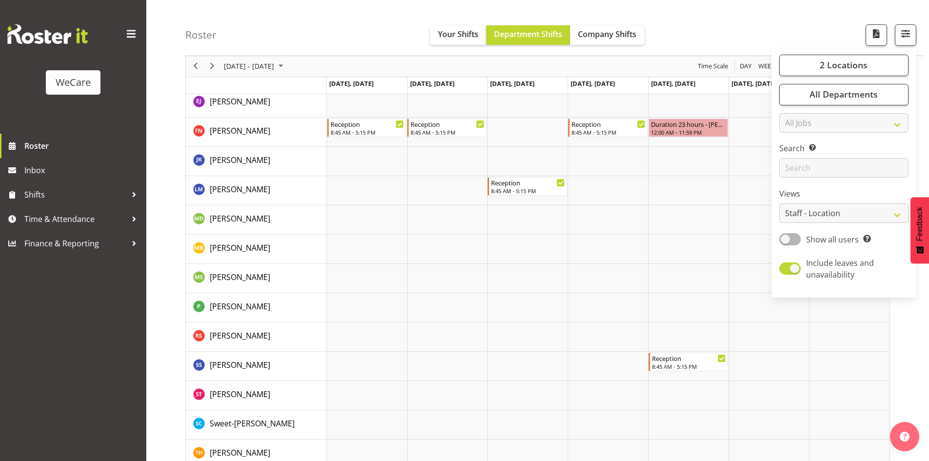
click at [728, 32] on div "Roster Your Shifts Department Shifts Company Shifts 2 Locations Clear Business …" at bounding box center [554, 28] width 739 height 56
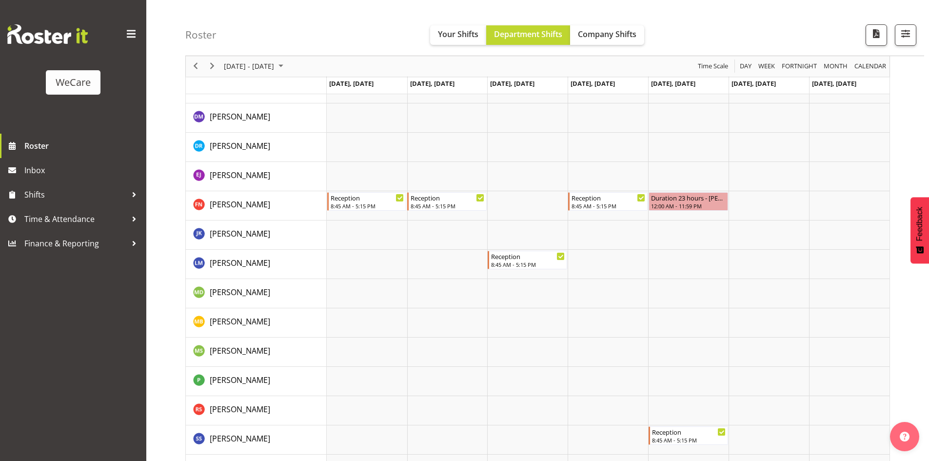
scroll to position [0, 0]
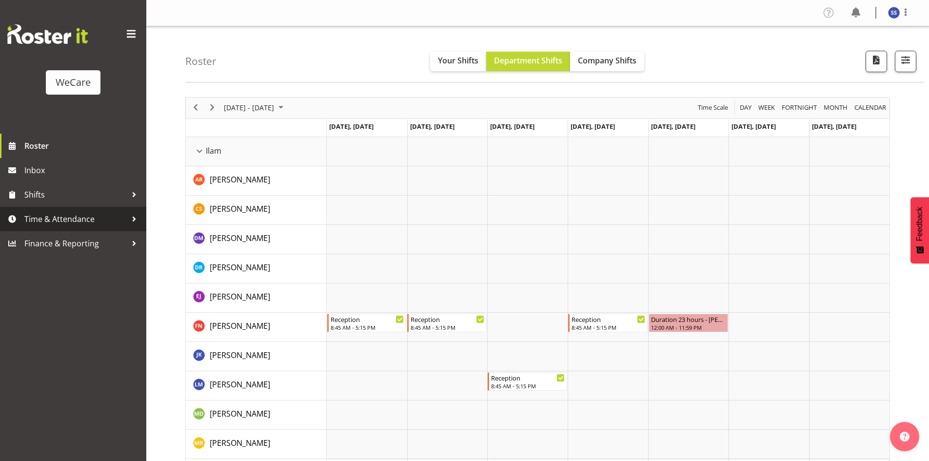
click at [50, 218] on span "Time & Attendance" at bounding box center [75, 219] width 102 height 15
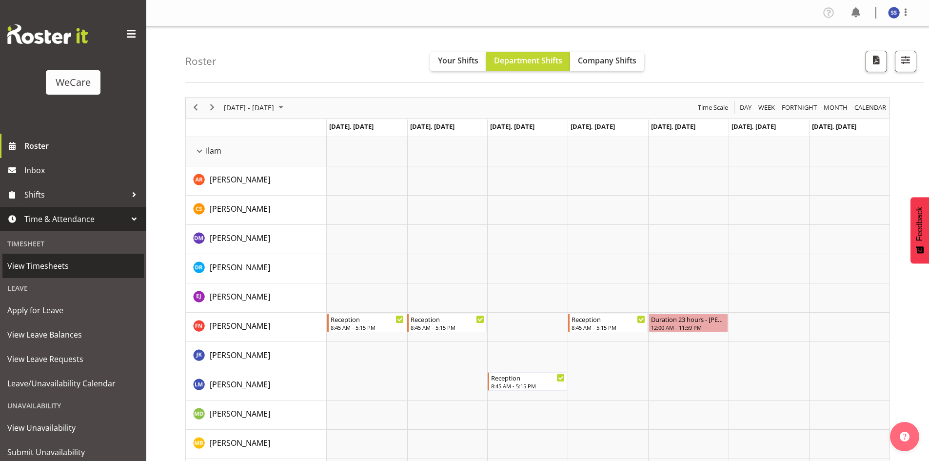
click at [49, 264] on span "View Timesheets" at bounding box center [73, 266] width 132 height 15
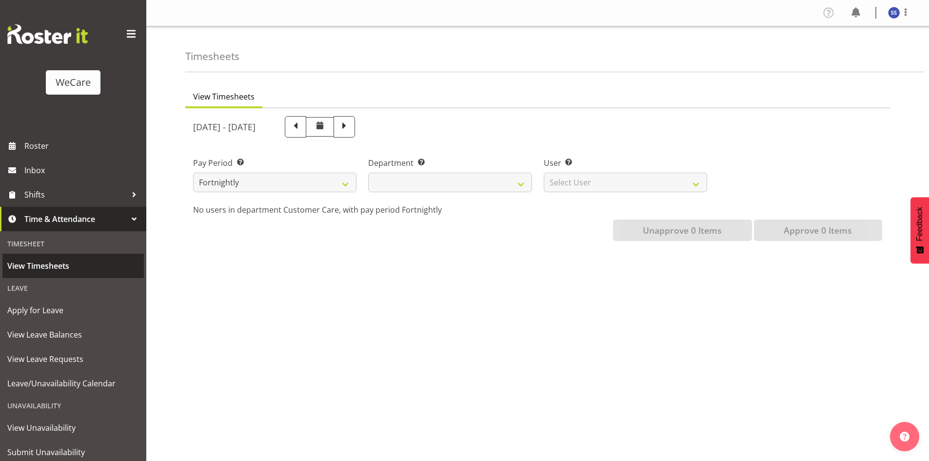
select select
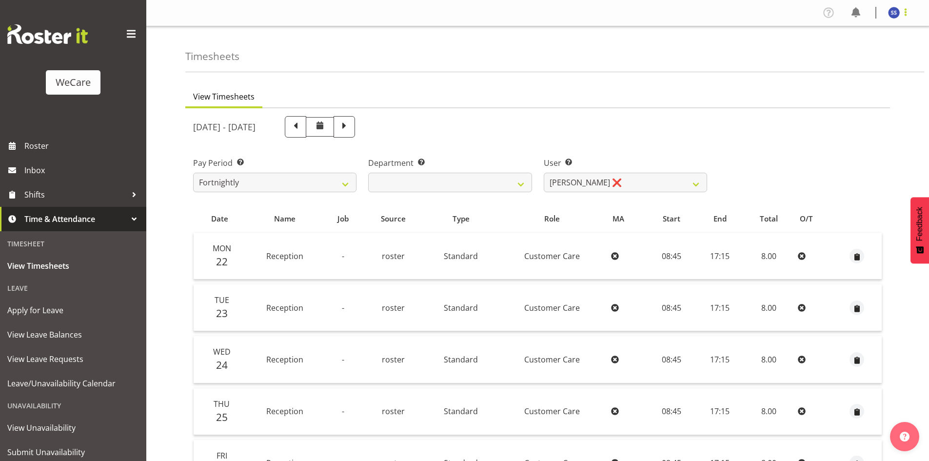
click at [903, 17] on span at bounding box center [906, 12] width 12 height 12
click at [875, 53] on link "Log Out" at bounding box center [865, 51] width 94 height 18
